Goal: Find contact information: Find contact information

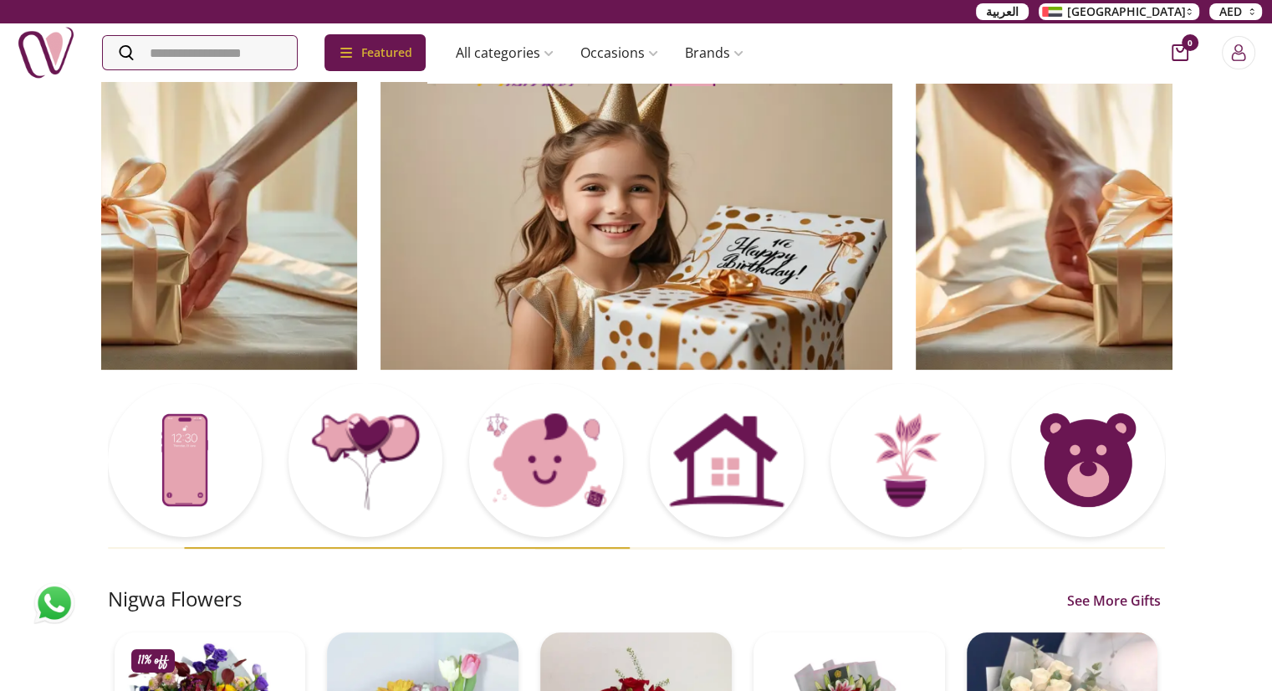
click at [57, 51] on img at bounding box center [46, 52] width 59 height 59
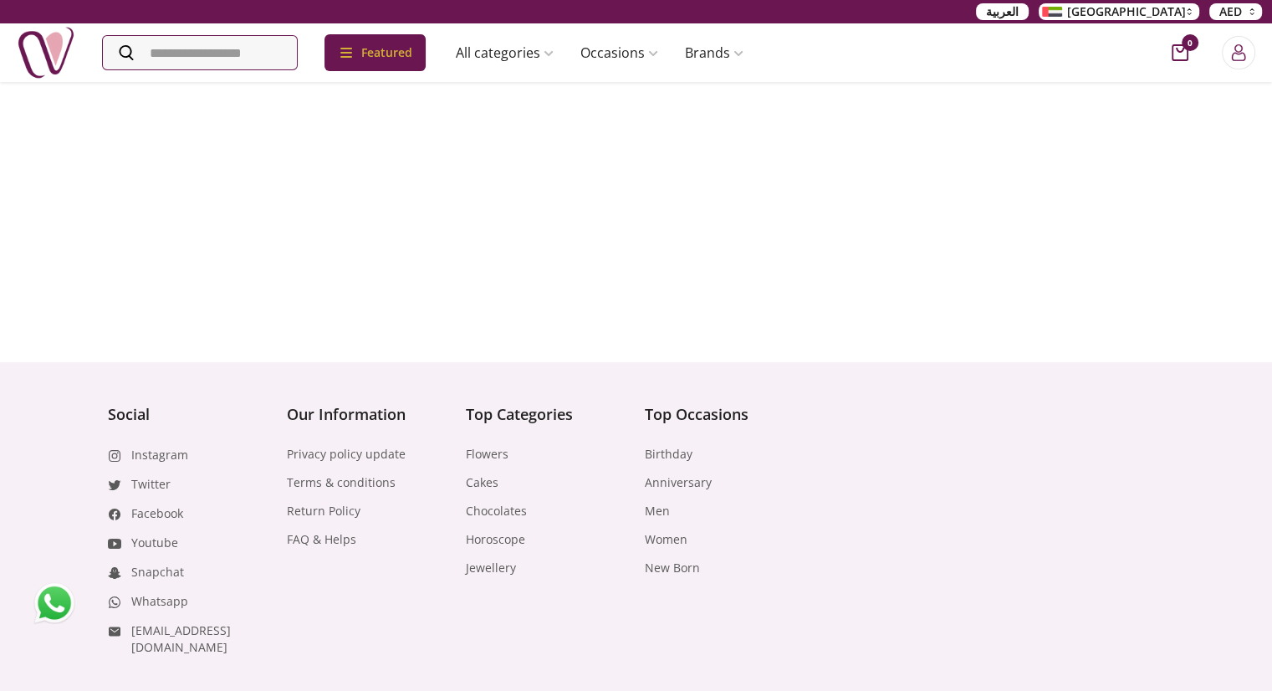
scroll to position [7077, 0]
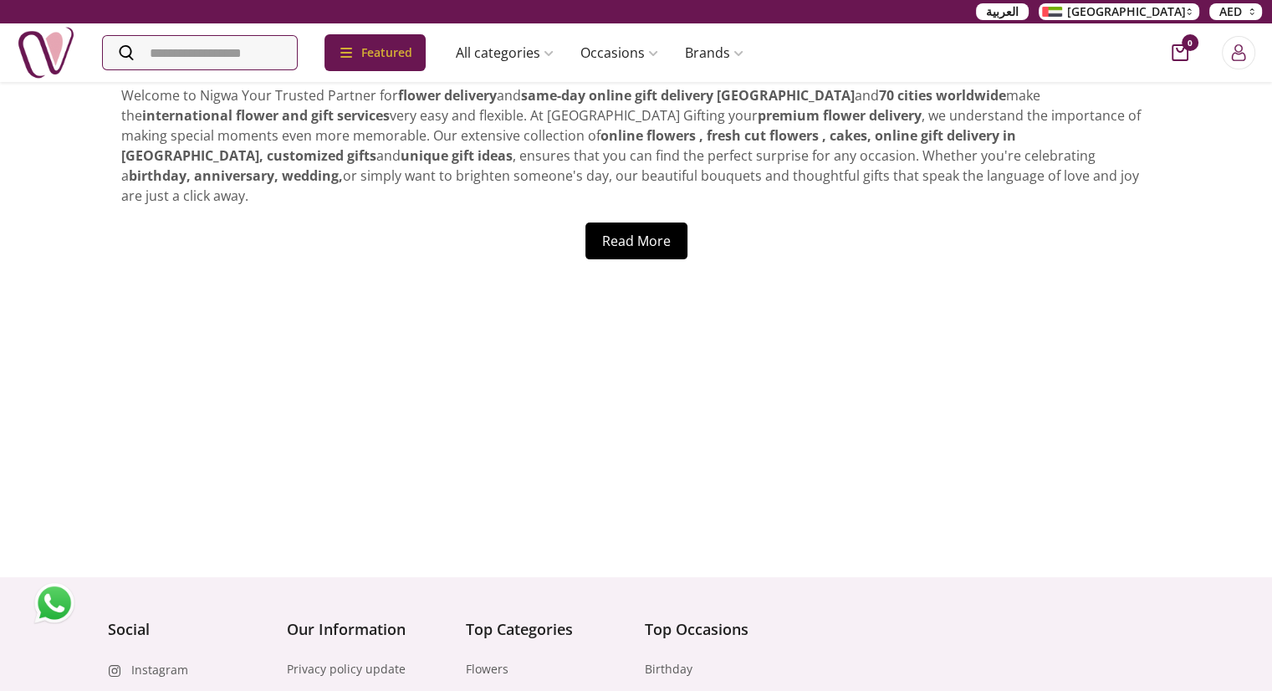
scroll to position [7088, 0]
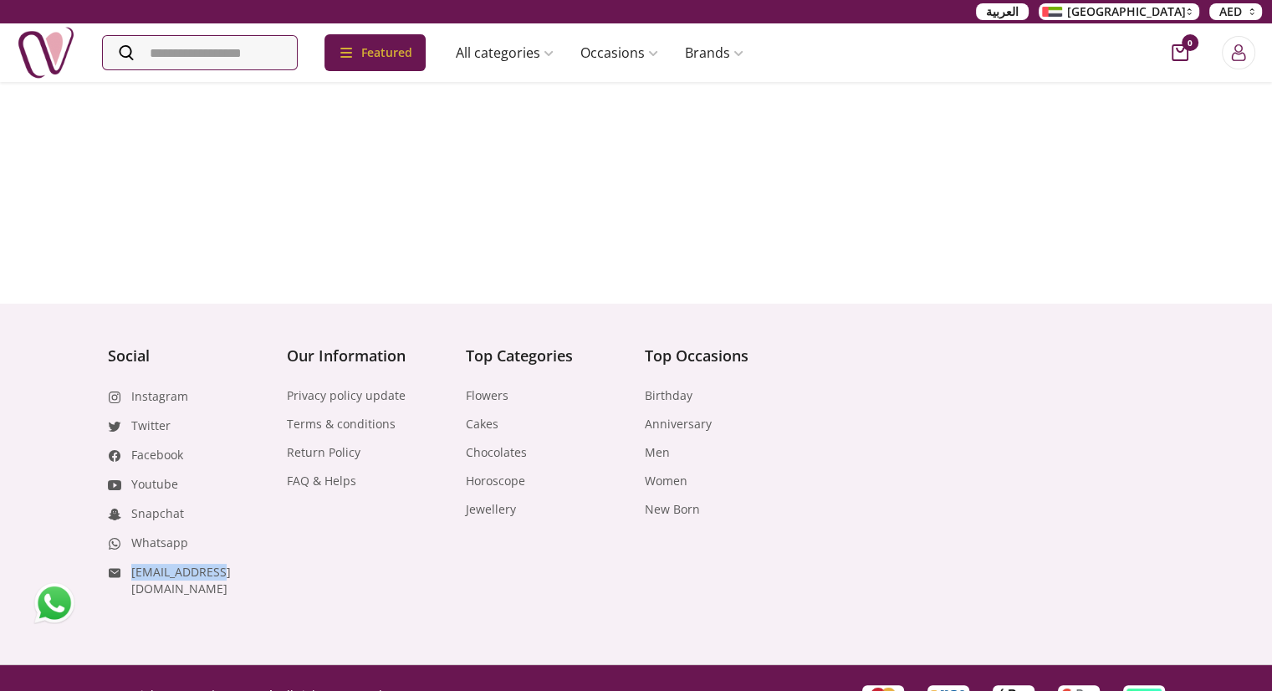
drag, startPoint x: 239, startPoint y: 548, endPoint x: 124, endPoint y: 554, distance: 115.6
click at [124, 563] on li "[EMAIL_ADDRESS][DOMAIN_NAME]" at bounding box center [189, 580] width 162 height 34
copy link "[EMAIL_ADDRESS][DOMAIN_NAME]"
